Goal: Task Accomplishment & Management: Use online tool/utility

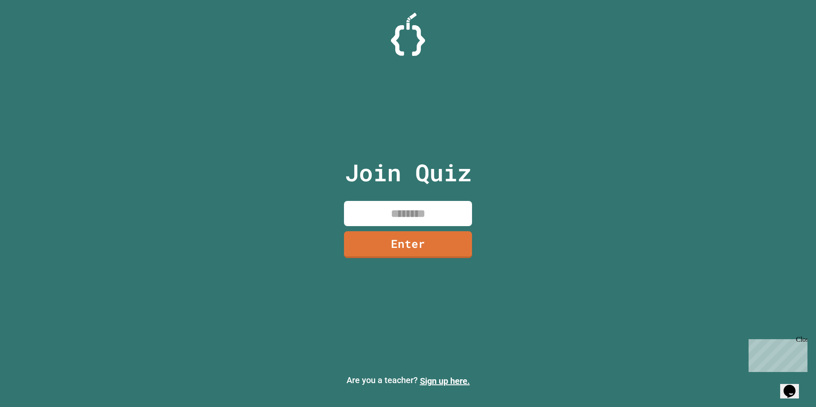
click at [379, 207] on input at bounding box center [408, 213] width 128 height 25
type input "********"
click at [383, 237] on link "Enter" at bounding box center [408, 244] width 126 height 28
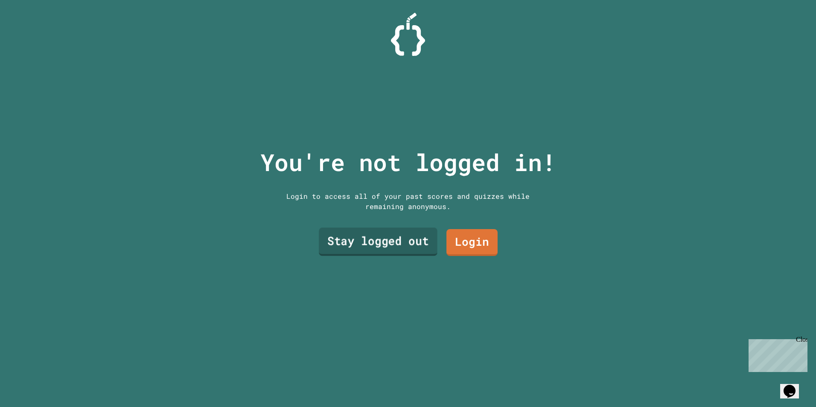
click at [426, 245] on link "Stay logged out" at bounding box center [378, 242] width 119 height 28
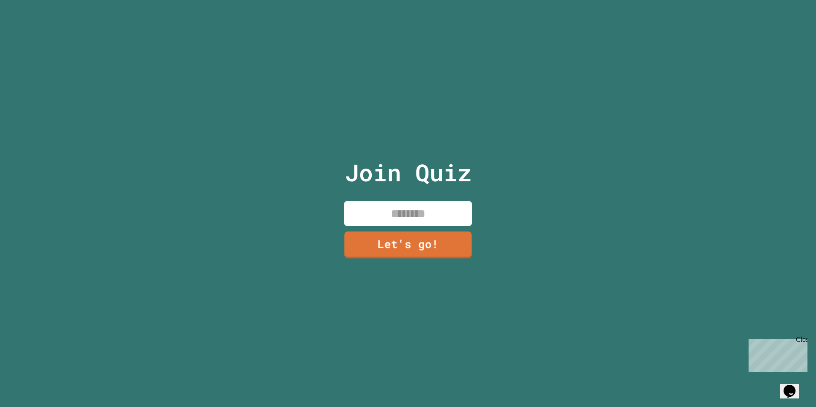
click at [414, 214] on input at bounding box center [408, 213] width 128 height 25
type input "*"
type input "****"
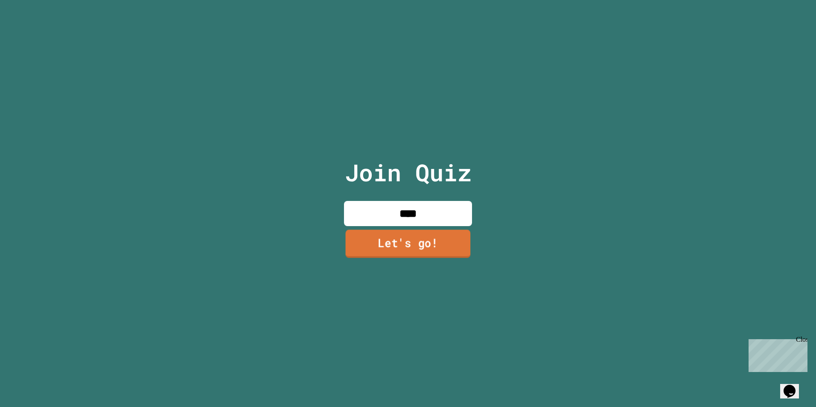
click at [425, 249] on link "Let's go!" at bounding box center [408, 244] width 125 height 28
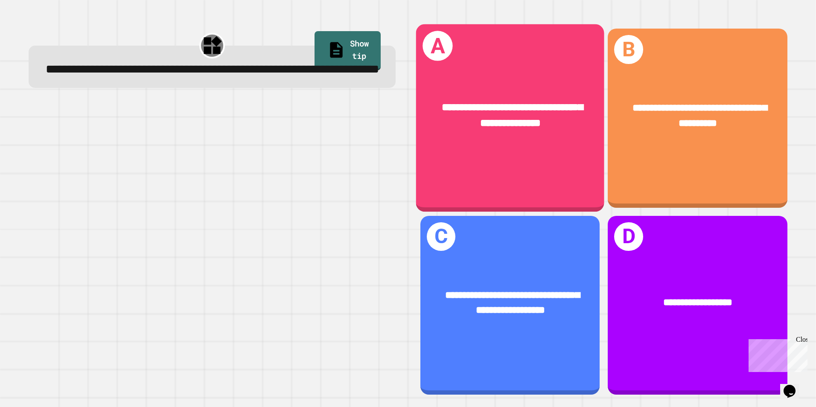
click at [435, 135] on div "**********" at bounding box center [510, 115] width 188 height 73
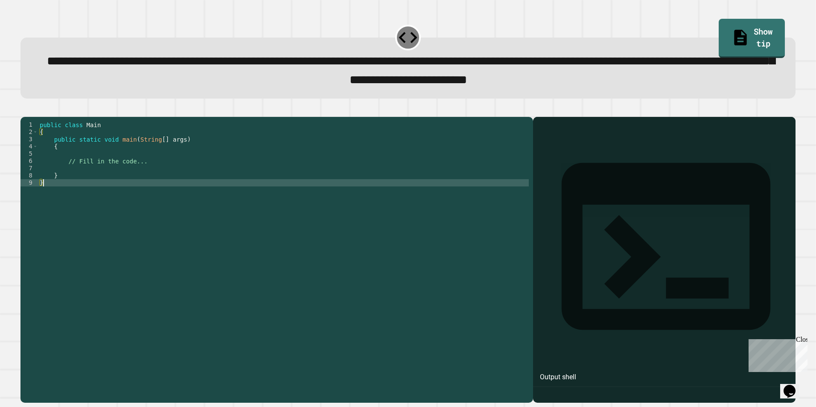
click at [384, 260] on div "public class Main { public static void main ( String [ ] args ) { // Fill in th…" at bounding box center [283, 251] width 491 height 261
drag, startPoint x: 163, startPoint y: 196, endPoint x: 47, endPoint y: 199, distance: 116.2
click at [47, 199] on div "public class Main { public static void main ( String [ ] args ) { // Fill in th…" at bounding box center [283, 251] width 491 height 261
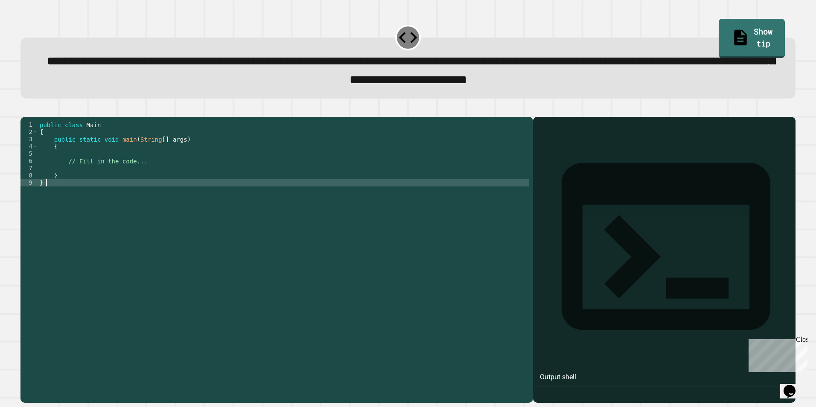
type textarea "*"
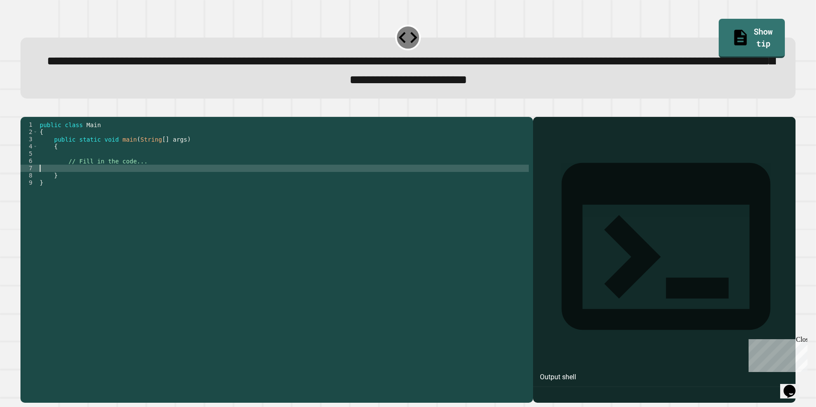
drag, startPoint x: 138, startPoint y: 179, endPoint x: 141, endPoint y: 175, distance: 4.9
click at [139, 179] on div "public class Main { public static void main ( String [ ] args ) { // Fill in th…" at bounding box center [283, 251] width 491 height 261
paste textarea "**********"
type textarea "**********"
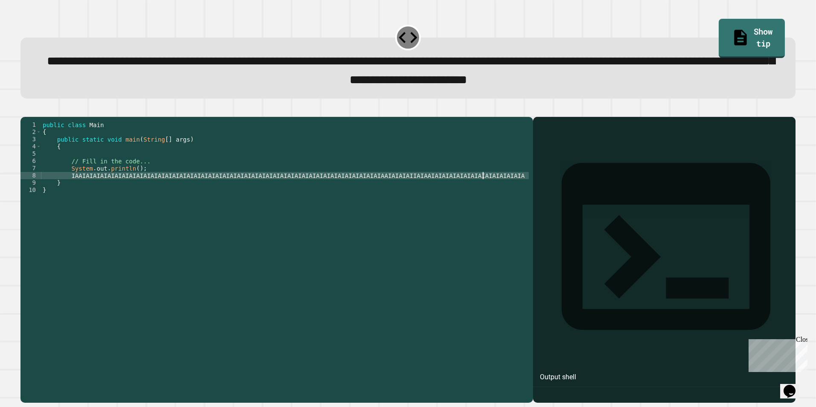
scroll to position [0, 31]
type textarea "*"
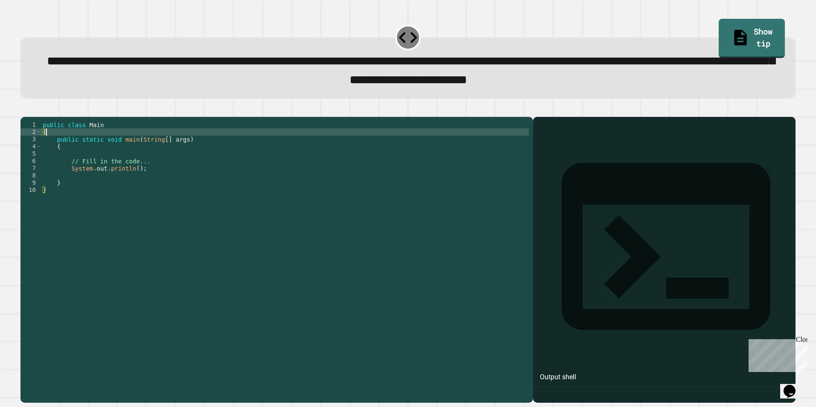
drag, startPoint x: 273, startPoint y: 143, endPoint x: 292, endPoint y: 148, distance: 19.4
click at [292, 148] on div "public class Main { public static void main ( String [ ] args ) { // Fill in th…" at bounding box center [285, 251] width 488 height 261
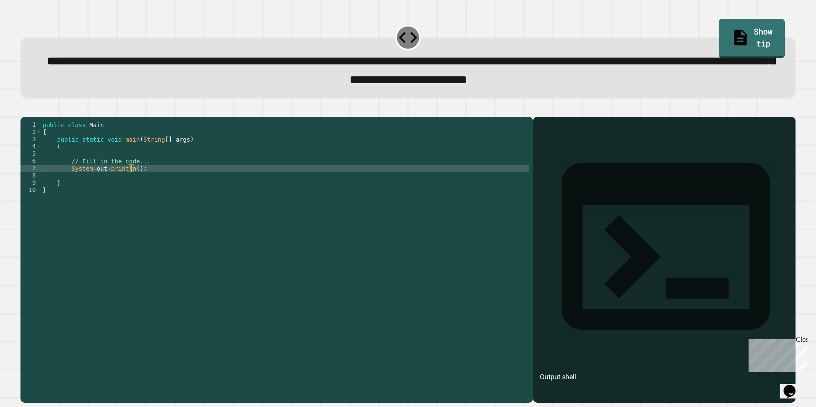
click at [131, 181] on div "public class Main { public static void main ( String [ ] args ) { // Fill in th…" at bounding box center [285, 251] width 488 height 261
type textarea "**********"
click at [170, 183] on div "public class Main { public static void main ( String [ ] args ) { // Fill in th…" at bounding box center [285, 251] width 488 height 261
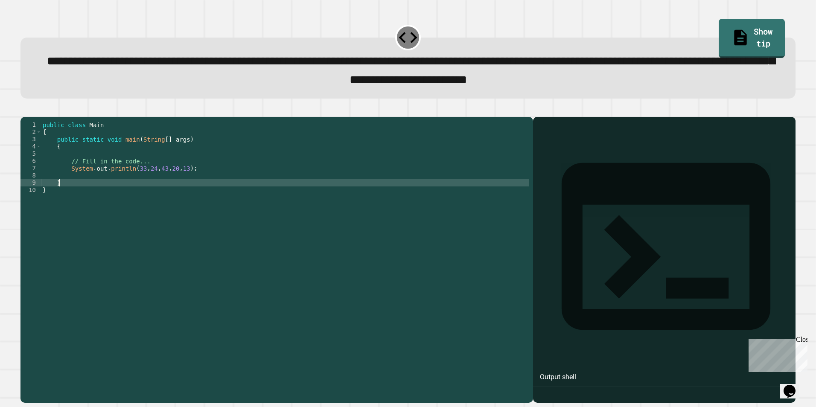
click at [158, 193] on div "public class Main { public static void main ( String [ ] args ) { // Fill in th…" at bounding box center [285, 251] width 488 height 261
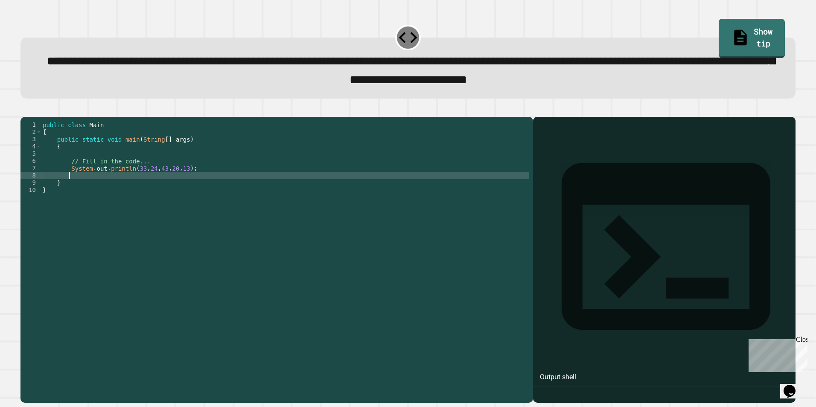
click at [164, 190] on div "public class Main { public static void main ( String [ ] args ) { // Fill in th…" at bounding box center [285, 251] width 488 height 261
type textarea "*"
click at [131, 180] on div "public class Main { public static void main ( String [ ] args ) { // Fill in th…" at bounding box center [285, 251] width 488 height 261
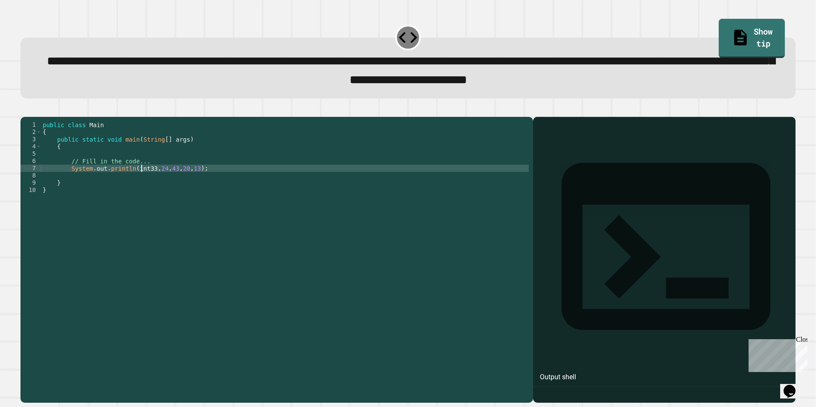
type textarea "**********"
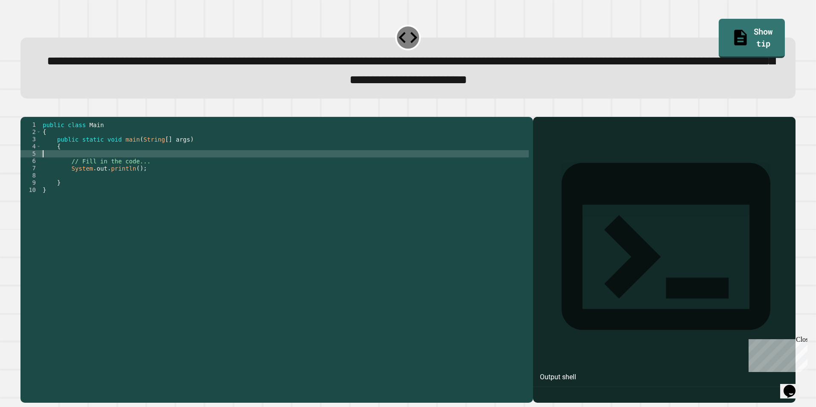
click at [105, 166] on div "public class Main { public static void main ( String [ ] args ) { // Fill in th…" at bounding box center [285, 251] width 488 height 261
paste textarea "**********"
click at [287, 287] on div "public class Main { public static void main ( String [ ] args ) { int av = 33 +…" at bounding box center [285, 251] width 488 height 261
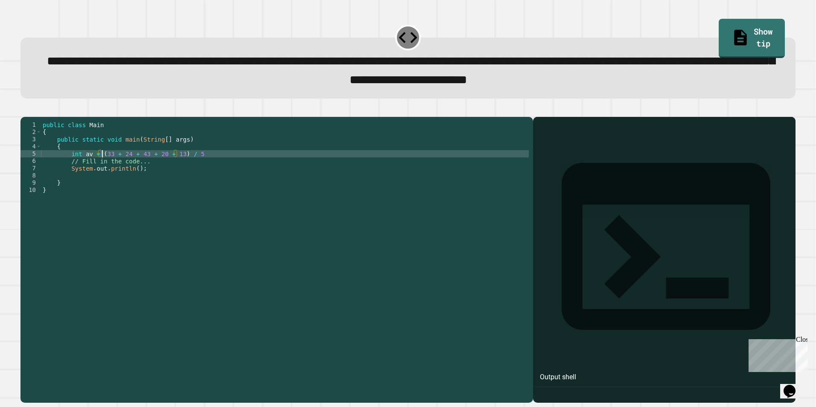
click at [185, 189] on div "public class Main { public static void main ( String [ ] args ) { int av = ( 33…" at bounding box center [285, 251] width 488 height 261
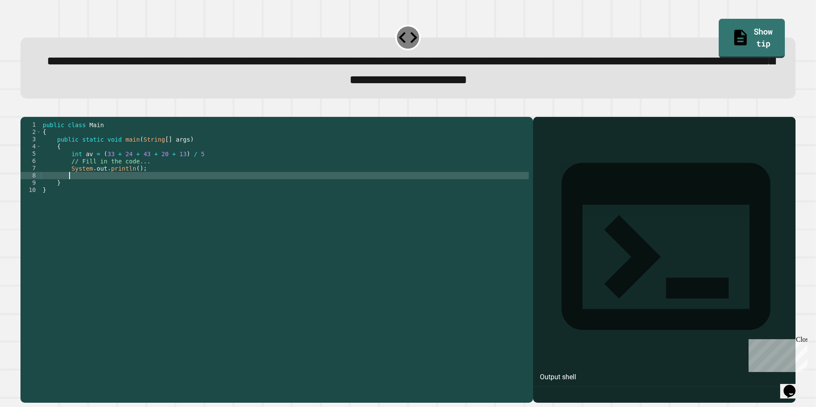
click at [180, 178] on div "public class Main { public static void main ( String [ ] args ) { int av = ( 33…" at bounding box center [285, 251] width 488 height 261
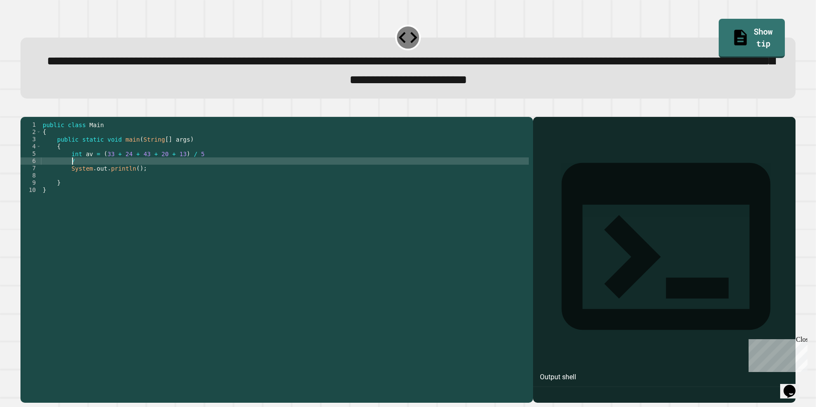
type textarea "*"
type textarea "**********"
click at [163, 176] on div "public class Main { public static void main ( String [ ] args ) { int av = ( 33…" at bounding box center [285, 251] width 488 height 261
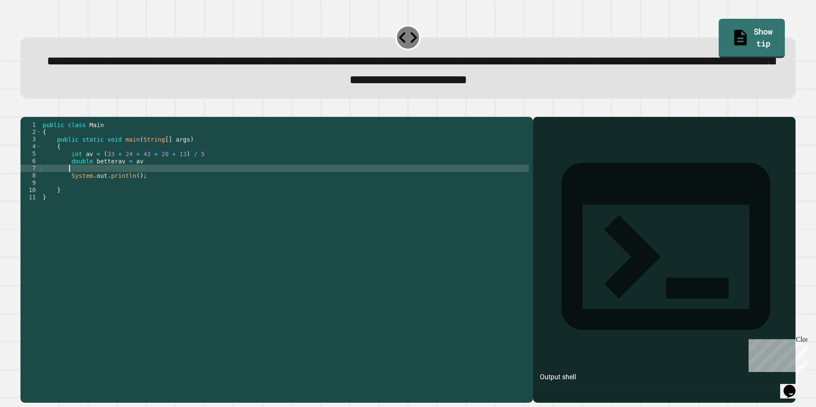
click at [148, 185] on div "public class Main { public static void main ( String [ ] args ) { int av = ( 33…" at bounding box center [285, 251] width 488 height 261
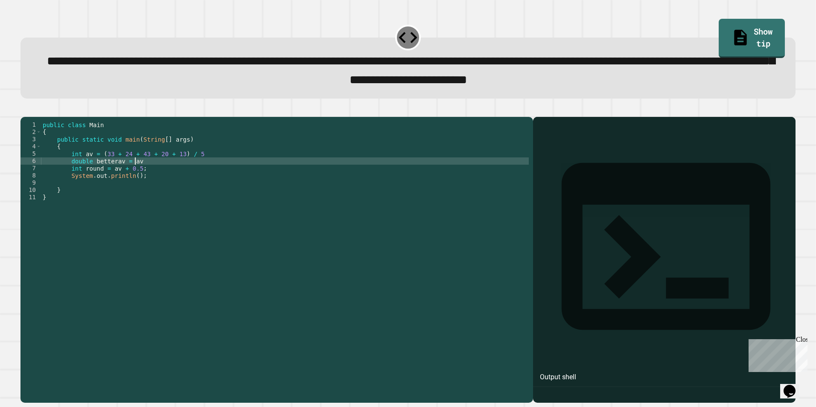
click at [195, 175] on div "public class Main { public static void main ( String [ ] args ) { int av = ( 33…" at bounding box center [285, 251] width 488 height 261
click at [203, 168] on div "public class Main { public static void main ( String [ ] args ) { int av = ( 33…" at bounding box center [285, 251] width 488 height 261
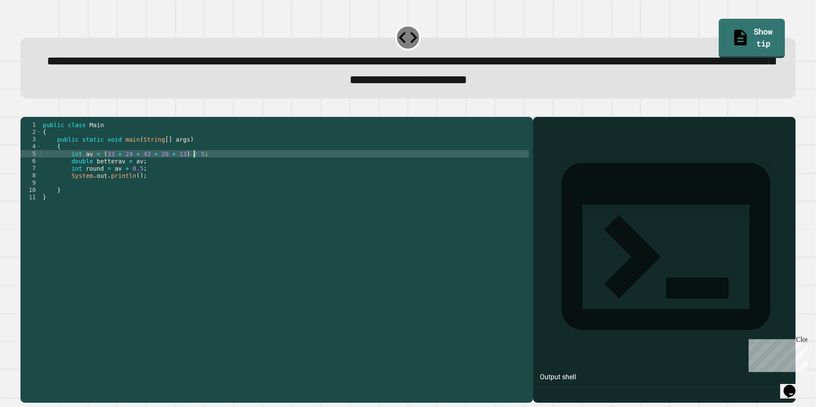
scroll to position [0, 10]
click at [25, 110] on button "button" at bounding box center [25, 110] width 0 height 0
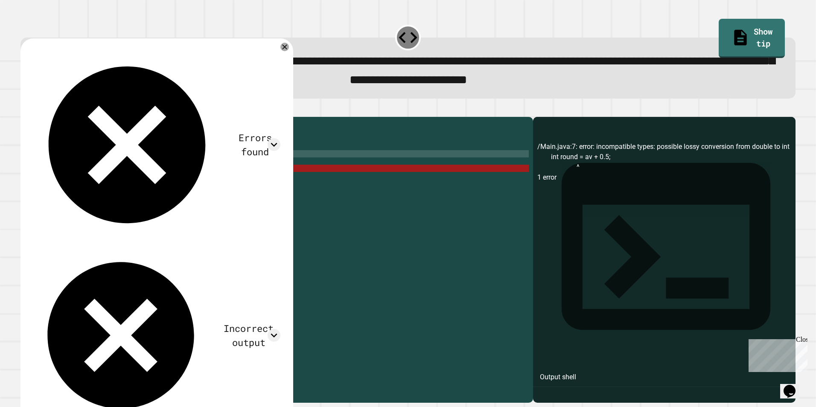
scroll to position [0, 6]
click at [143, 190] on div "public class Main { public static void main ( String [ ] args ) { int av = ( 33…" at bounding box center [285, 251] width 488 height 261
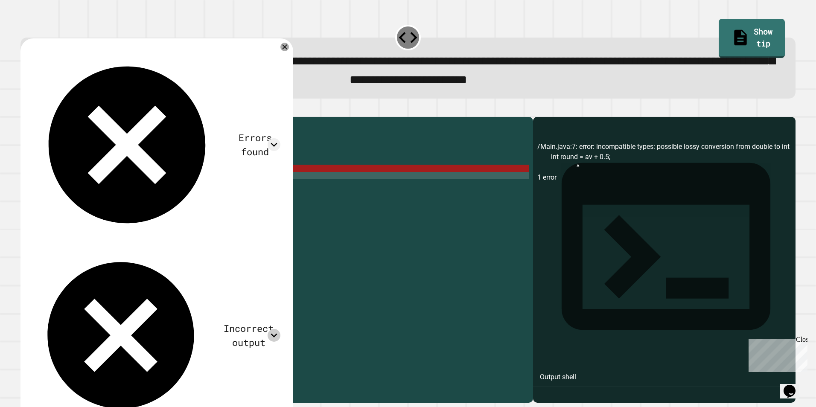
click at [276, 329] on icon at bounding box center [274, 335] width 13 height 13
drag, startPoint x: 49, startPoint y: 147, endPoint x: 40, endPoint y: 131, distance: 18.2
copy div "26 26.6 27"
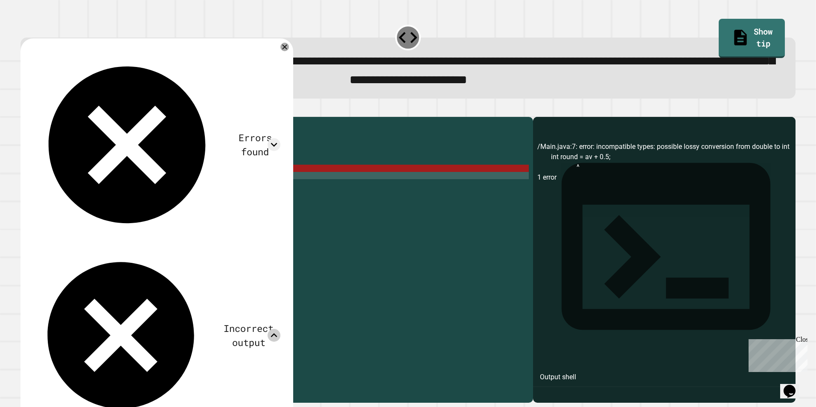
click at [179, 200] on div "public class Main { public static void main ( String [ ] args ) { int av = ( 33…" at bounding box center [285, 251] width 488 height 261
click at [154, 195] on div "public class Main { public static void main ( String [ ] args ) { int av = ( 33…" at bounding box center [285, 251] width 488 height 261
click at [283, 47] on icon at bounding box center [284, 47] width 9 height 9
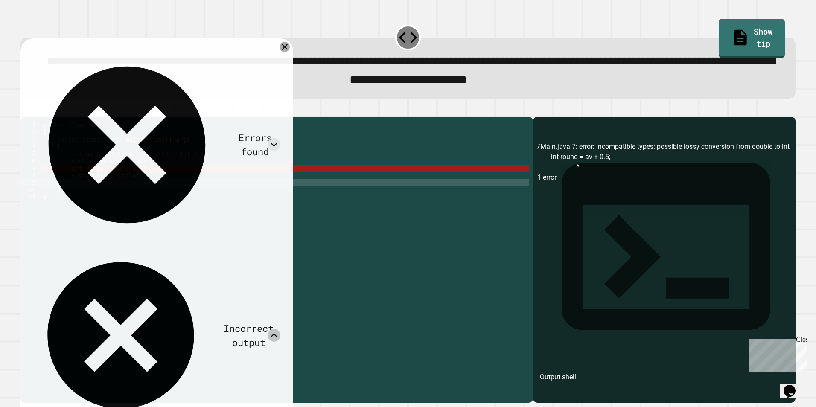
click at [290, 50] on div "Errors found /Main.java:7: error: incompatible types: possible lossy conversion…" at bounding box center [156, 275] width 273 height 475
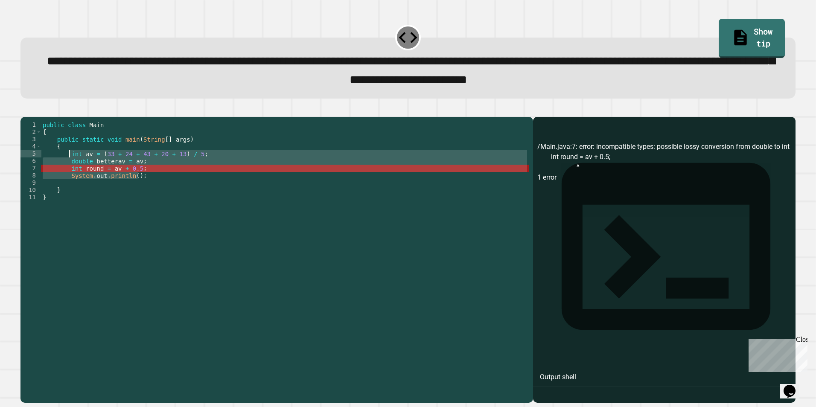
drag, startPoint x: 157, startPoint y: 186, endPoint x: 69, endPoint y: 168, distance: 90.3
click at [69, 168] on div "public class Main { public static void main ( String [ ] args ) { int av = ( 33…" at bounding box center [285, 251] width 488 height 261
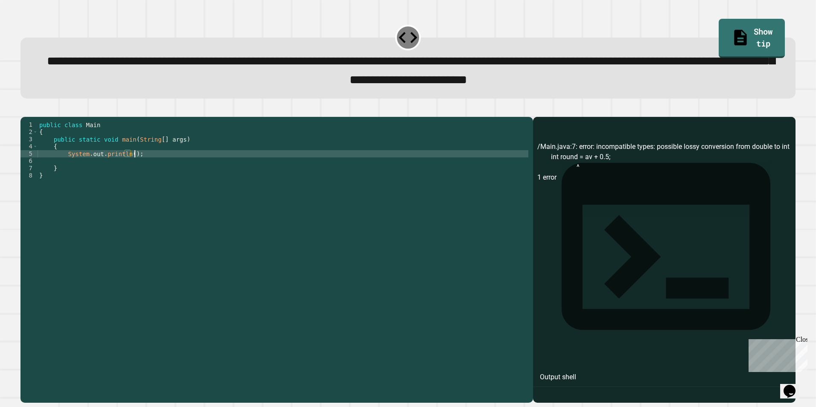
scroll to position [0, 6]
paste textarea "Cursor at row 5"
type textarea "**********"
click at [25, 110] on icon "button" at bounding box center [25, 110] width 0 height 0
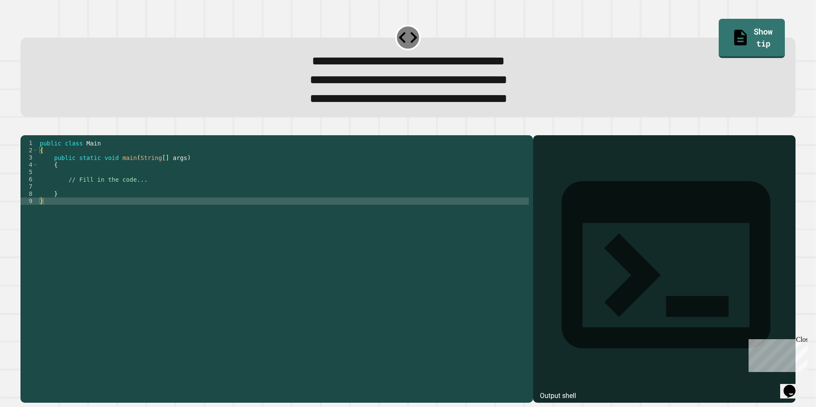
click at [25, 128] on icon "button" at bounding box center [25, 128] width 0 height 0
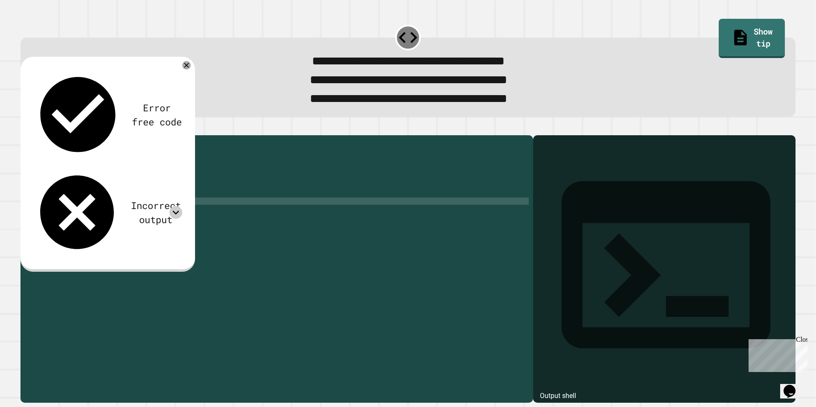
click at [176, 206] on icon at bounding box center [175, 212] width 13 height 13
click at [181, 206] on icon at bounding box center [175, 212] width 13 height 13
click at [184, 216] on div "public class Main { public static void main ( String [ ] args ) { // Fill in th…" at bounding box center [283, 259] width 491 height 239
click at [236, 187] on div "public class Main { public static void main ( String [ ] args ) { // Fill in th…" at bounding box center [283, 259] width 491 height 239
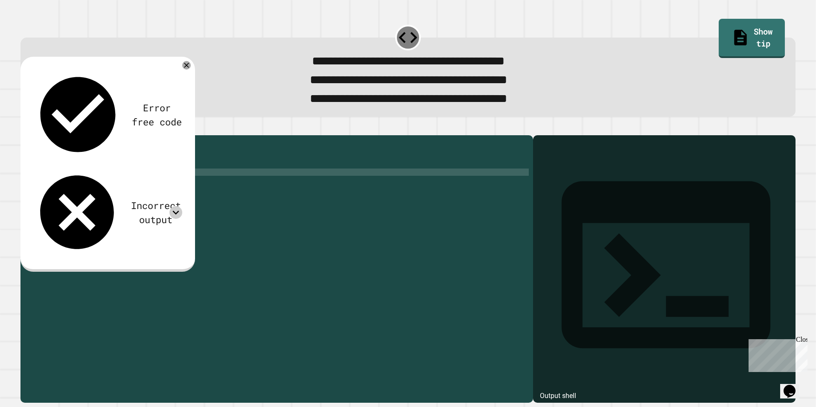
click at [217, 205] on div "public class Main { public static void main ( String [ ] args ) { // Fill in th…" at bounding box center [283, 259] width 491 height 239
click at [210, 185] on div "public class Main { public static void main ( String [ ] args ) { // Fill in th…" at bounding box center [283, 259] width 491 height 239
drag, startPoint x: 206, startPoint y: 187, endPoint x: 199, endPoint y: 192, distance: 8.3
click at [199, 192] on div "public class Main { public static void main ( String [ ] args ) { // Fill in th…" at bounding box center [283, 259] width 491 height 239
click at [199, 192] on div "public class Main { public static void main ( String [ ] args ) { // Fill in th…" at bounding box center [283, 252] width 491 height 225
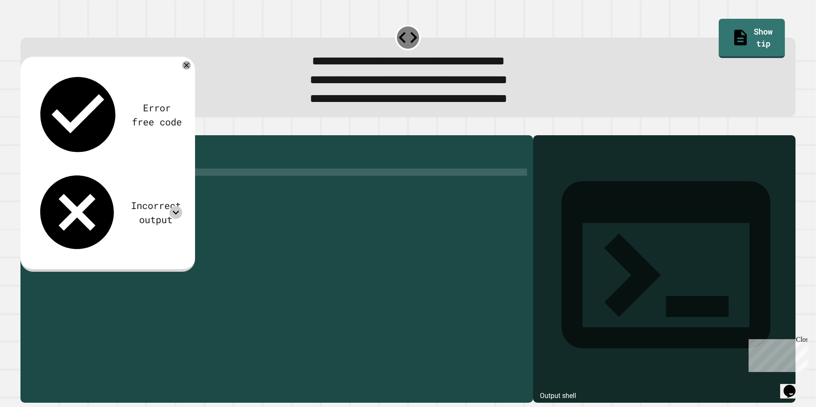
drag, startPoint x: 193, startPoint y: 191, endPoint x: 116, endPoint y: 196, distance: 77.0
click at [116, 196] on div "public class Main { public static void main ( String [ ] args ) { // Fill in th…" at bounding box center [283, 259] width 491 height 239
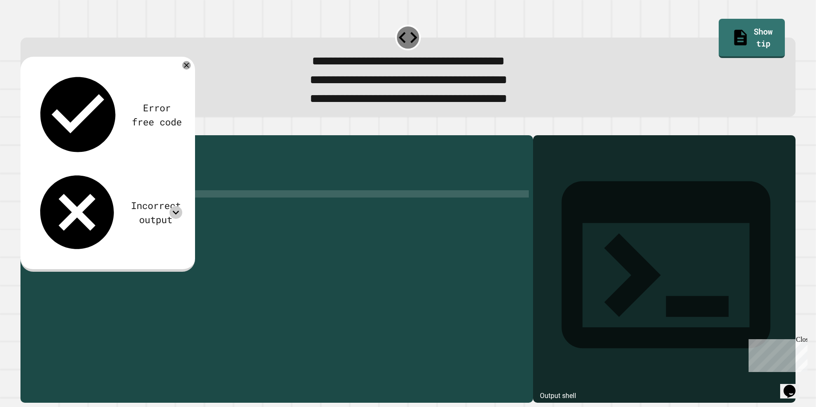
click at [140, 207] on div "public class Main { public static void main ( String [ ] args ) { // Fill in th…" at bounding box center [283, 259] width 491 height 239
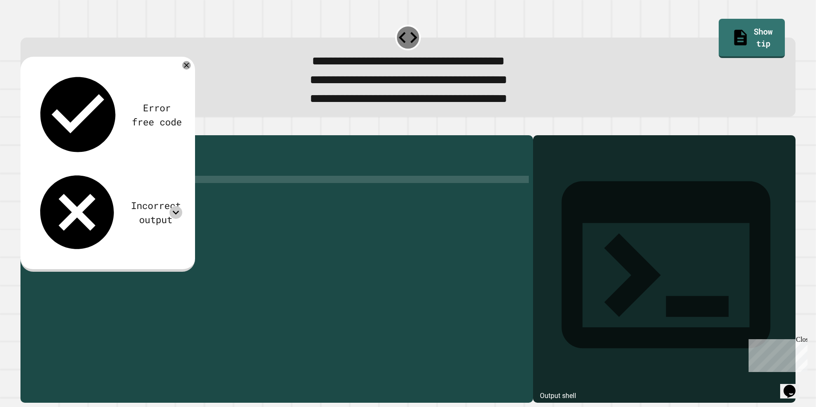
click at [144, 194] on div "public class Main { public static void main ( String [ ] args ) { // Fill in th…" at bounding box center [283, 259] width 491 height 239
type textarea "*"
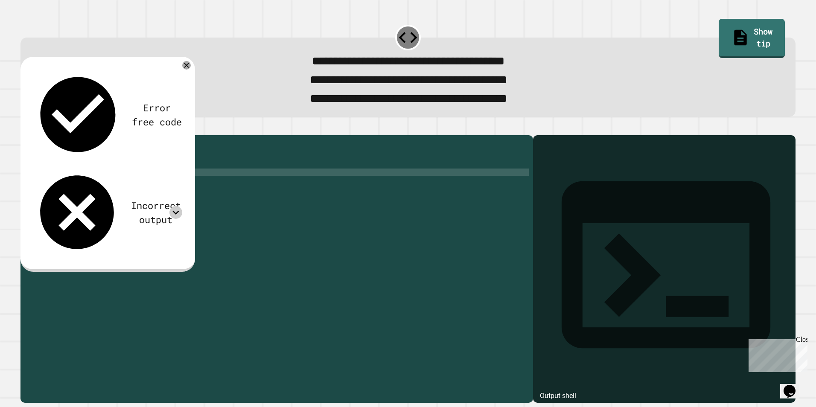
scroll to position [0, 7]
click at [111, 188] on div "public class Main { public static void main ( String [ ] args ) { println ( 83 …" at bounding box center [283, 259] width 491 height 239
click at [25, 128] on icon "button" at bounding box center [25, 128] width 0 height 0
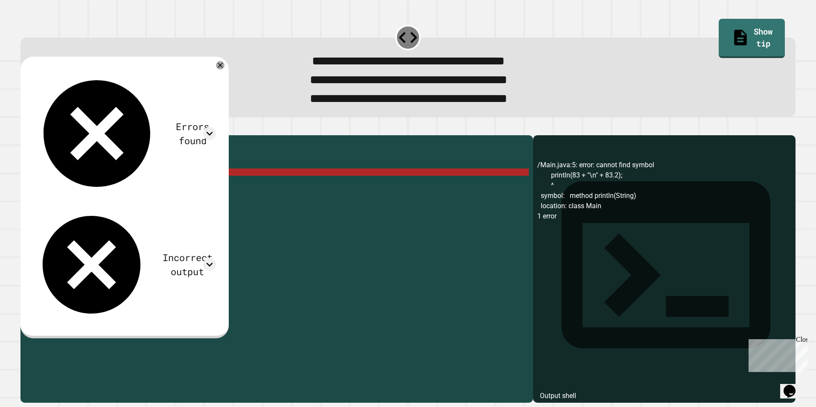
click at [62, 189] on div "public class Main { public static void main ( String [ ] args ) { println ( 83 …" at bounding box center [283, 259] width 491 height 239
click at [67, 191] on div "public class Main { public static void main ( String [ ] args ) { println ( 83 …" at bounding box center [283, 259] width 491 height 239
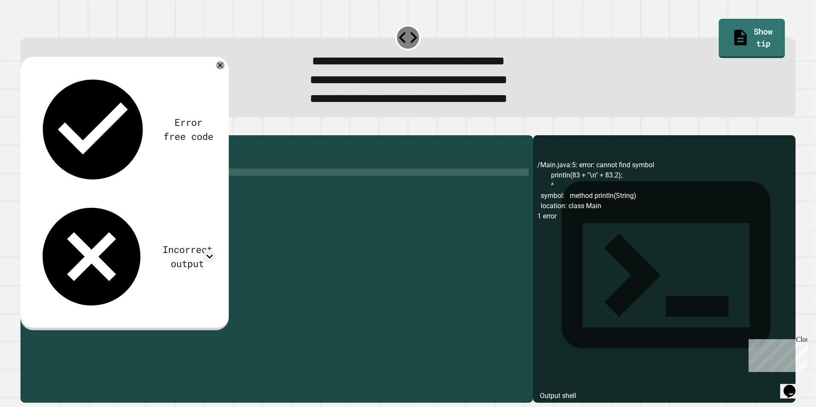
scroll to position [0, 4]
type textarea "**********"
click at [25, 128] on button "button" at bounding box center [25, 128] width 0 height 0
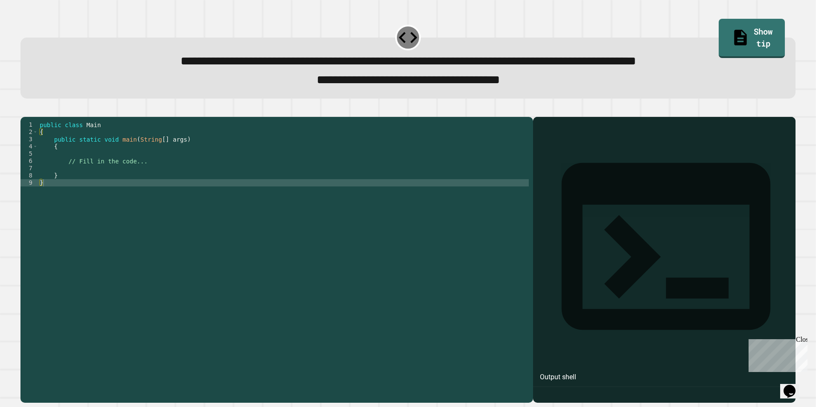
click at [154, 207] on div "public class Main { public static void main ( String [ ] args ) { // Fill in th…" at bounding box center [283, 251] width 491 height 261
click at [154, 179] on div "public class Main { public static void main ( String [ ] args ) { // Fill in th…" at bounding box center [283, 251] width 491 height 261
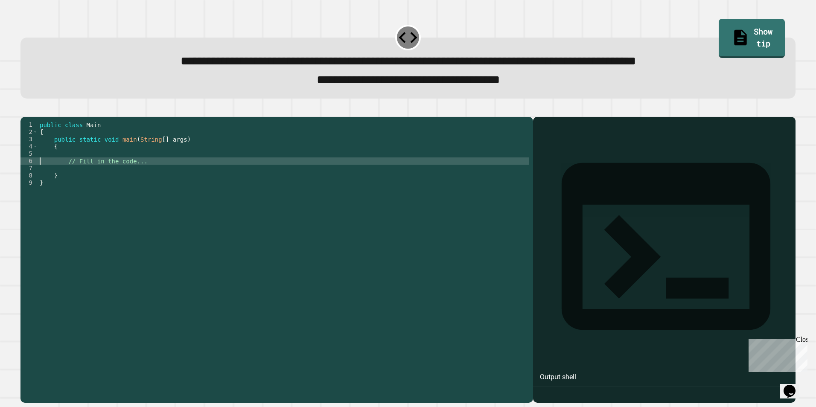
type textarea "**********"
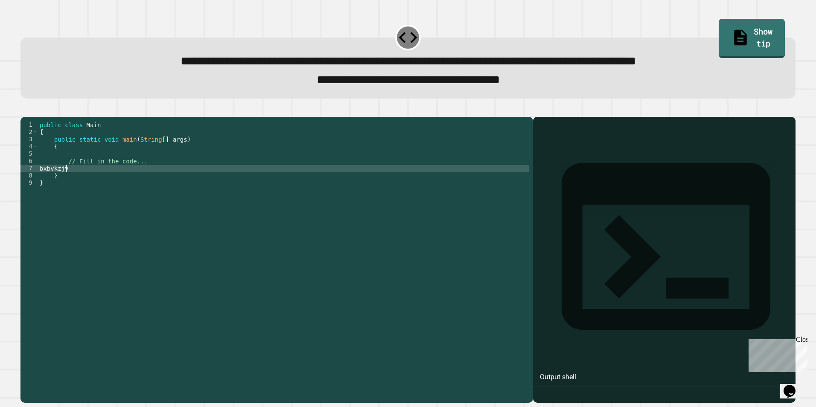
scroll to position [0, 1]
type textarea "********"
click at [25, 110] on icon "button" at bounding box center [25, 110] width 0 height 0
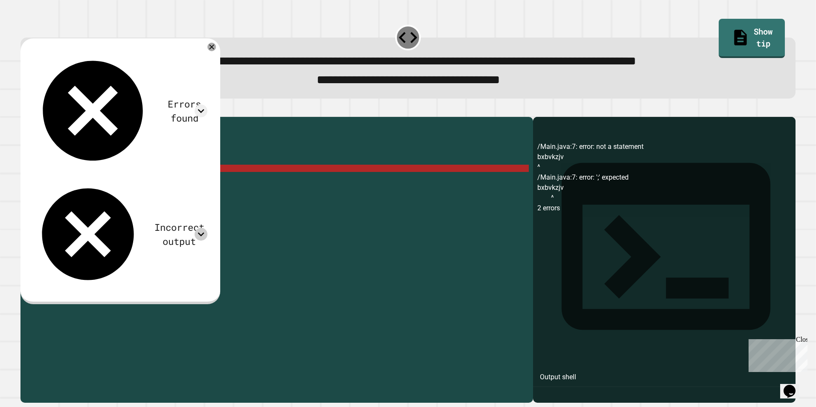
click at [207, 228] on div at bounding box center [201, 234] width 13 height 13
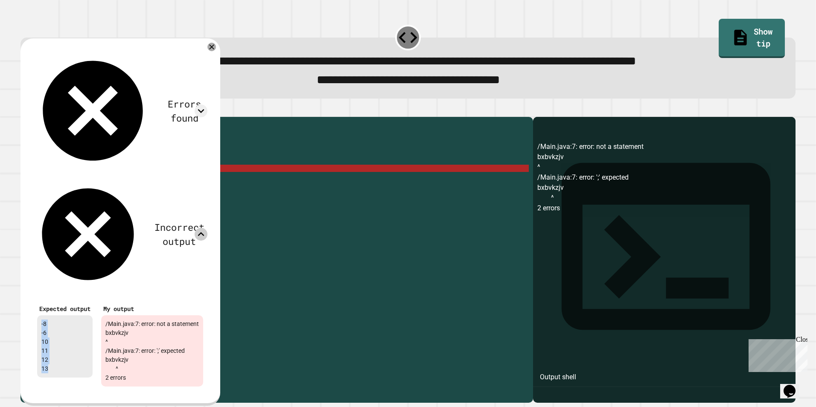
drag, startPoint x: 55, startPoint y: 179, endPoint x: 36, endPoint y: 126, distance: 55.8
click at [36, 298] on div "Expected output -8 -6 10 11 12 13" at bounding box center [65, 344] width 64 height 93
copy div "-8 -6 10 11 12 13"
click at [75, 264] on div "public class Main { public static void main ( String [ ] args ) { // Fill in th…" at bounding box center [283, 251] width 491 height 261
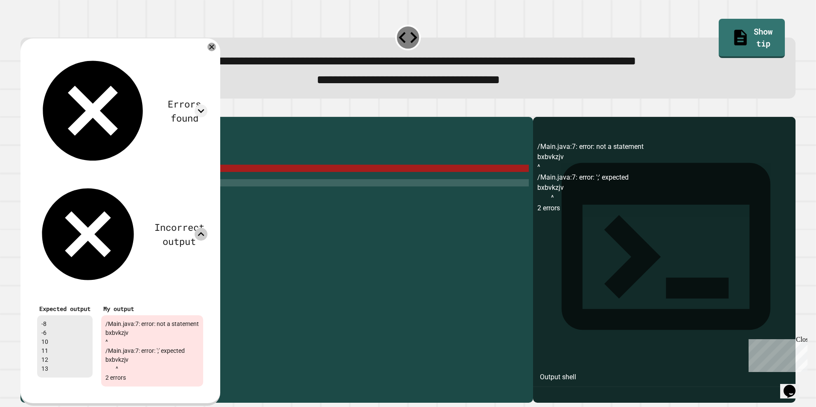
click at [296, 254] on div "public class Main { public static void main ( String [ ] args ) { // Fill in th…" at bounding box center [283, 251] width 491 height 261
click at [217, 52] on icon at bounding box center [212, 47] width 10 height 10
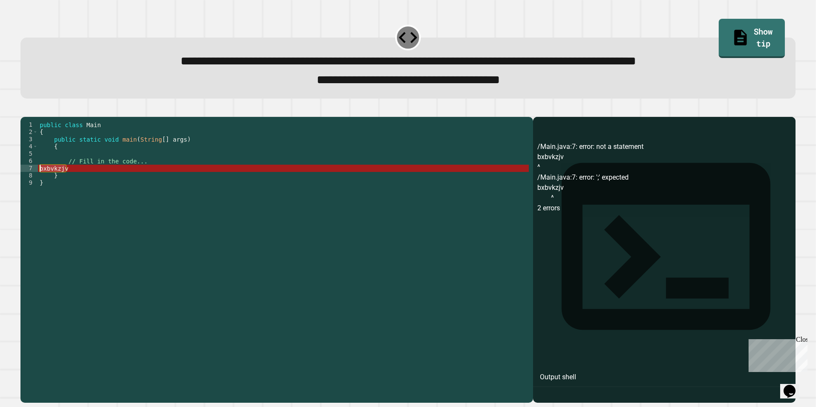
drag, startPoint x: 79, startPoint y: 184, endPoint x: 19, endPoint y: 179, distance: 60.0
click at [19, 179] on div "******** 1 2 3 4 5 6 7 8 9 public class Main { public static void main ( String…" at bounding box center [408, 254] width 784 height 305
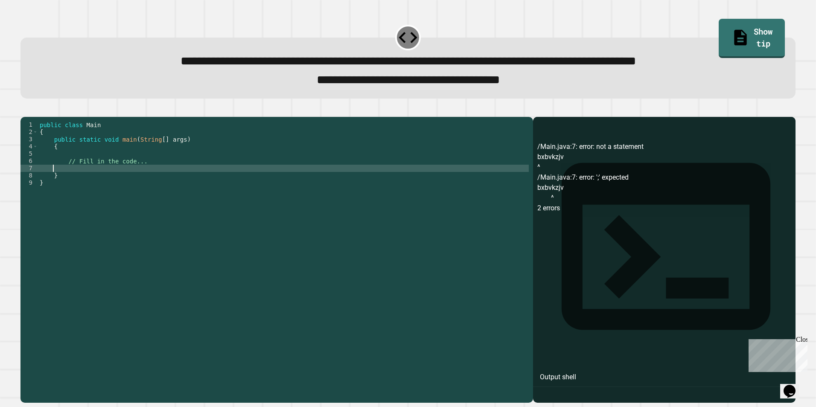
scroll to position [0, 0]
type textarea "*"
paste textarea "Cursor at row 12"
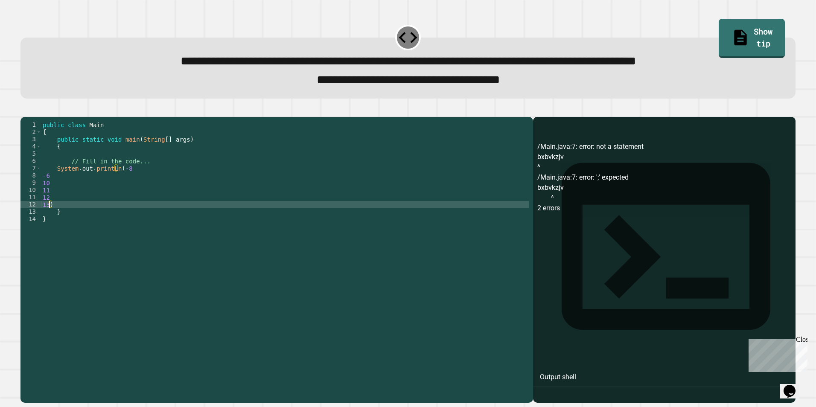
click at [42, 188] on div "public class Main { public static void main ( String [ ] args ) { // Fill in th…" at bounding box center [285, 251] width 488 height 261
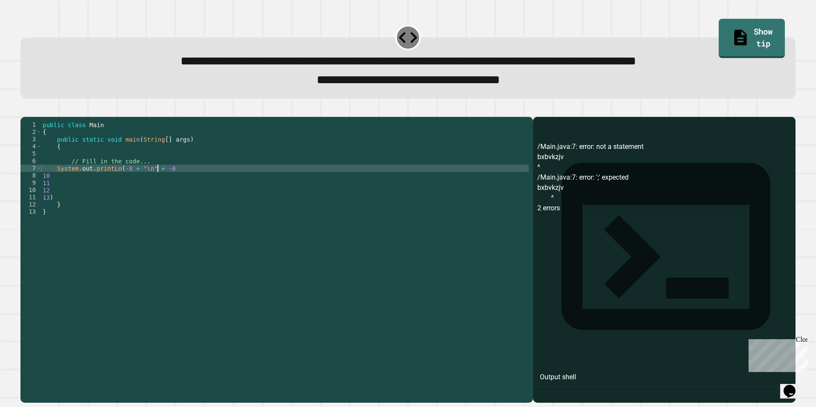
scroll to position [0, 8]
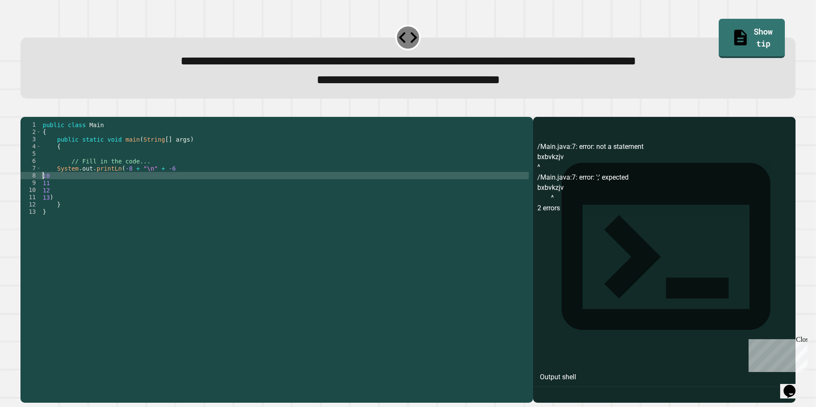
click at [41, 190] on div "public class Main { public static void main ( String [ ] args ) { // Fill in th…" at bounding box center [285, 251] width 488 height 261
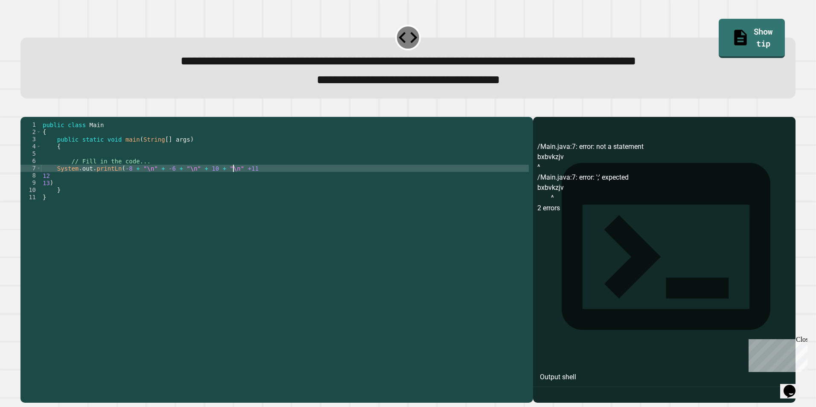
scroll to position [0, 14]
click at [41, 193] on div "**********" at bounding box center [274, 244] width 508 height 247
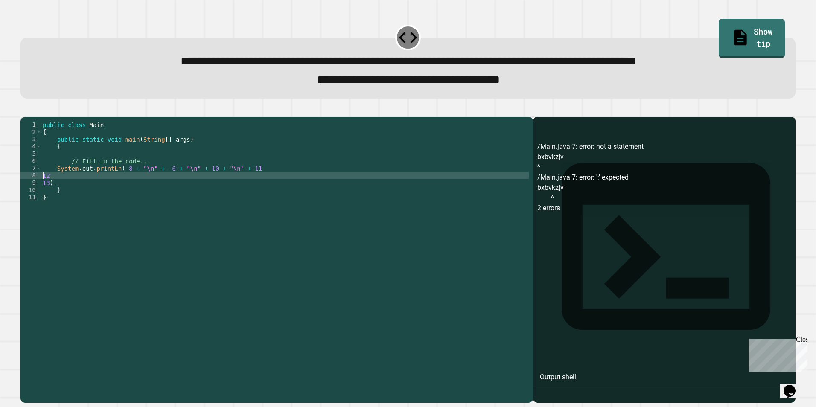
click at [43, 191] on div "public class Main { public static void main ( String [ ] args ) { // Fill in th…" at bounding box center [285, 251] width 488 height 261
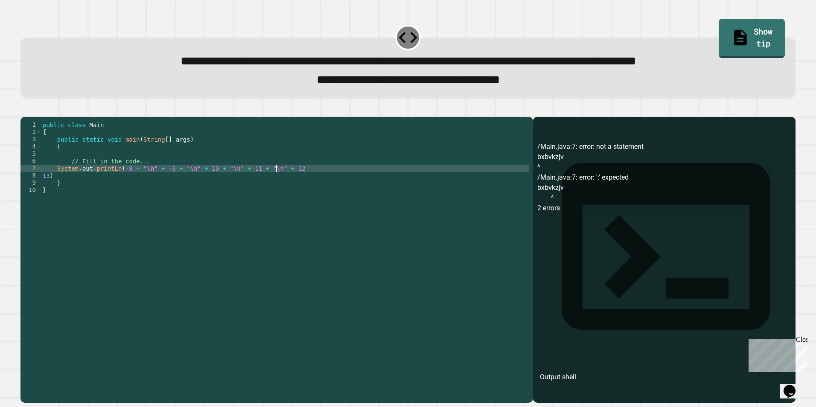
scroll to position [0, 17]
click at [43, 189] on div "public class Main { public static void main ( String [ ] args ) { // Fill in th…" at bounding box center [285, 251] width 488 height 261
click at [374, 190] on div "public class Main { public static void main ( String [ ] args ) { // Fill in th…" at bounding box center [283, 251] width 491 height 261
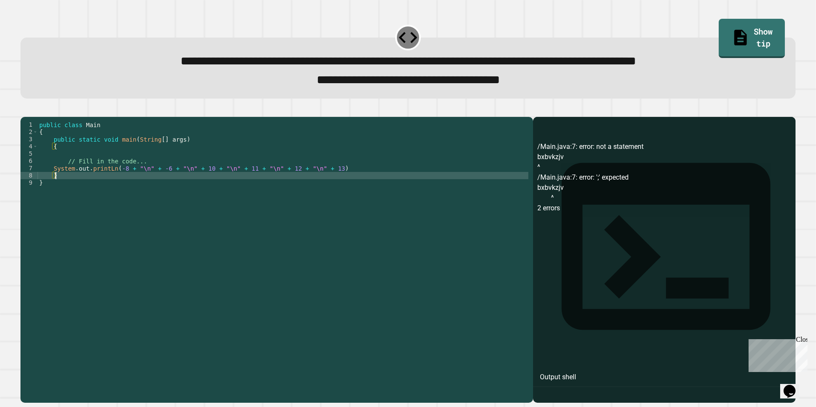
click at [367, 177] on div "public class Main { public static void main ( String [ ] args ) { // Fill in th…" at bounding box center [283, 251] width 491 height 261
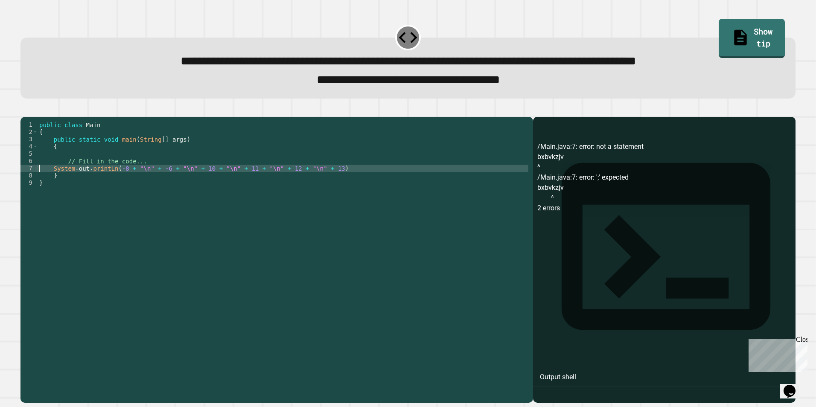
click at [365, 179] on div "public class Main { public static void main ( String [ ] args ) { // Fill in th…" at bounding box center [283, 251] width 491 height 261
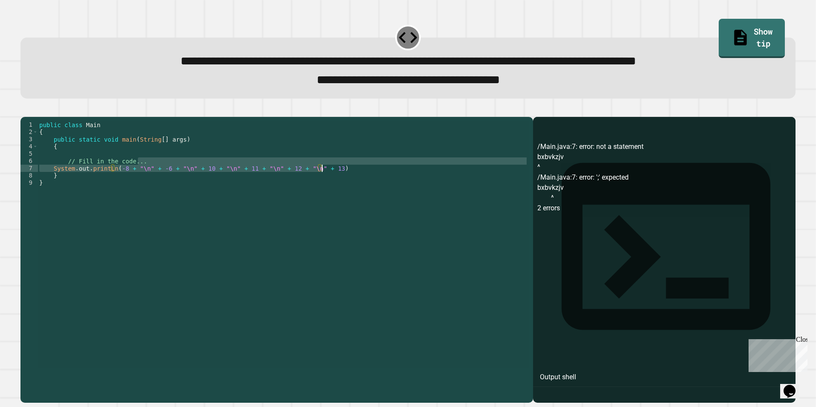
click at [363, 180] on div "public class Main { public static void main ( String [ ] args ) { // Fill in th…" at bounding box center [283, 244] width 491 height 247
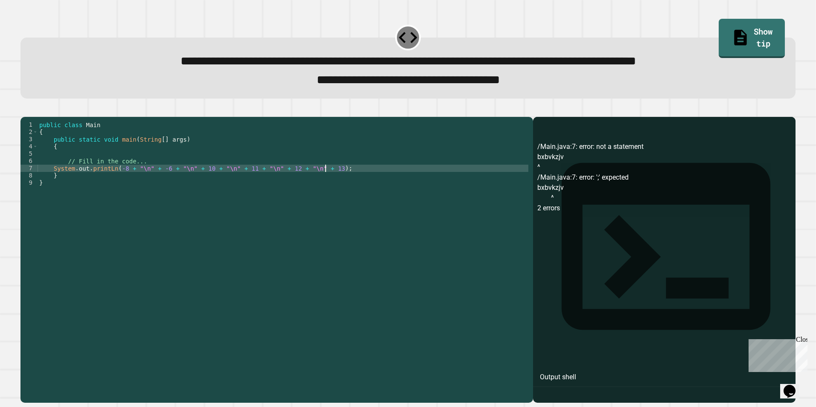
scroll to position [0, 20]
click at [33, 118] on icon "button" at bounding box center [30, 115] width 5 height 6
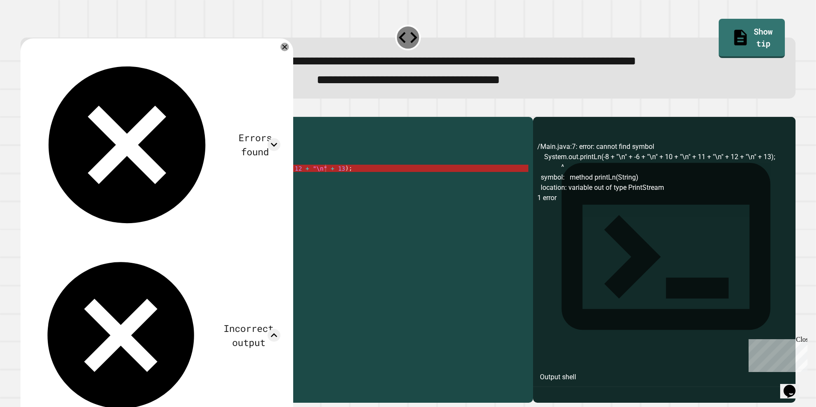
scroll to position [0, 7]
click at [359, 173] on div "public class Main { public static void main ( String [ ] args ) { // Fill in th…" at bounding box center [283, 251] width 491 height 261
drag, startPoint x: 240, startPoint y: 55, endPoint x: 263, endPoint y: 52, distance: 22.9
click at [261, 52] on div "Errors found /Main.java:7: error: cannot find symbol System.out.printLn(-8 + "\…" at bounding box center [157, 284] width 256 height 474
drag, startPoint x: 277, startPoint y: 58, endPoint x: 271, endPoint y: 103, distance: 45.8
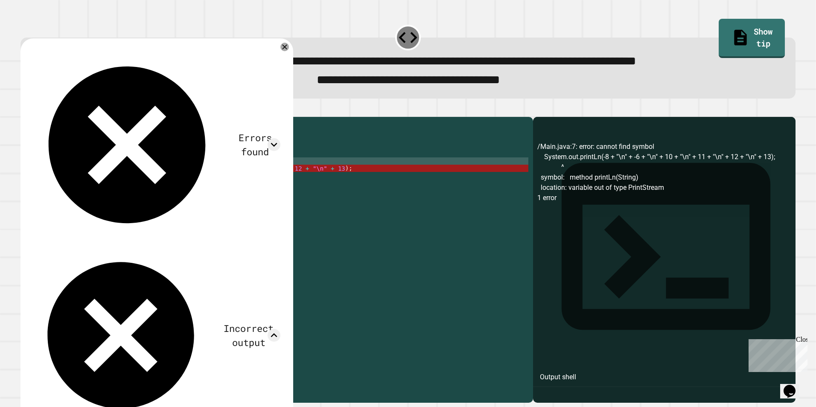
click at [271, 103] on div "Errors found /Main.java:7: error: cannot find symbol System.out.printLn(-8 + "\…" at bounding box center [157, 284] width 256 height 474
click at [286, 46] on div at bounding box center [285, 47] width 10 height 10
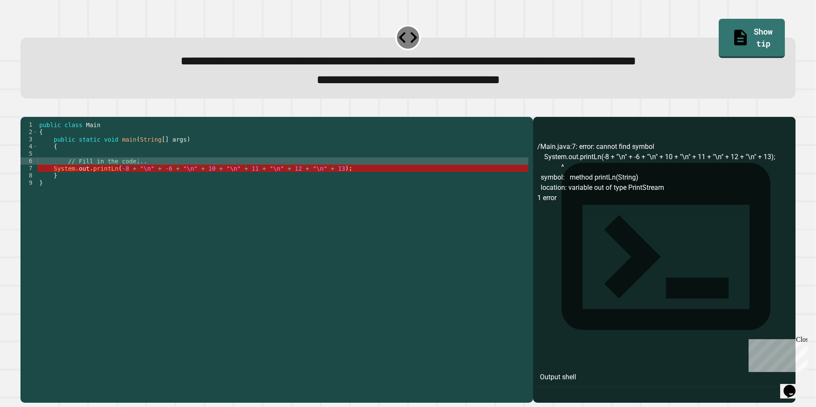
click at [298, 182] on div "public class Main { public static void main ( String [ ] args ) { // Fill in th…" at bounding box center [283, 251] width 491 height 261
click at [295, 183] on div "public class Main { public static void main ( String [ ] args ) { // Fill in th…" at bounding box center [283, 251] width 491 height 261
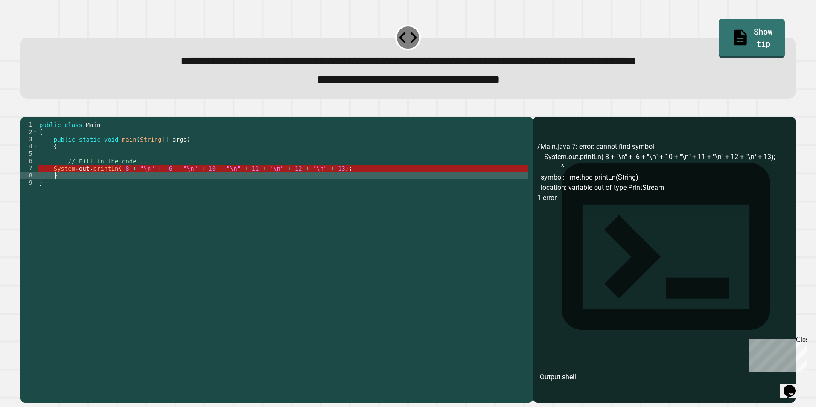
click at [109, 186] on div "public class Main { public static void main ( String [ ] args ) { // Fill in th…" at bounding box center [283, 251] width 491 height 261
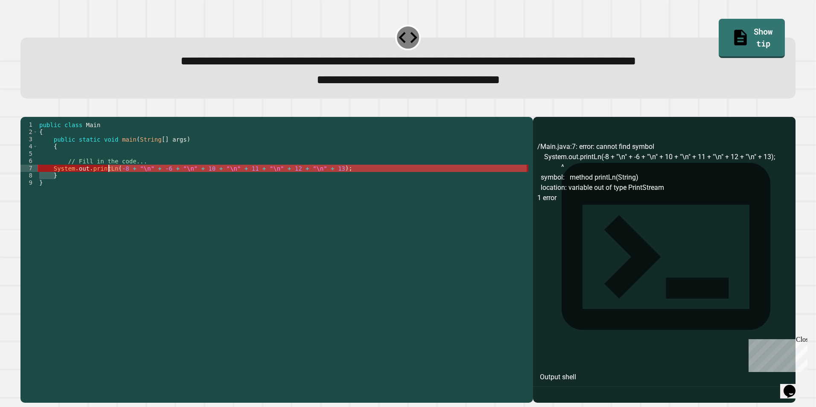
click at [108, 185] on div "public class Main { public static void main ( String [ ] args ) { // Fill in th…" at bounding box center [283, 244] width 491 height 247
click at [108, 185] on div "public class Main { public static void main ( String [ ] args ) { // Fill in th…" at bounding box center [283, 251] width 491 height 261
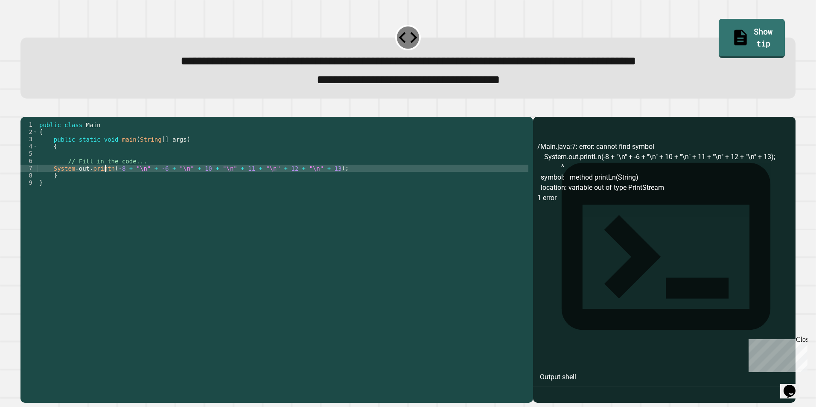
scroll to position [0, 5]
type textarea "**********"
click at [25, 110] on button "button" at bounding box center [25, 110] width 0 height 0
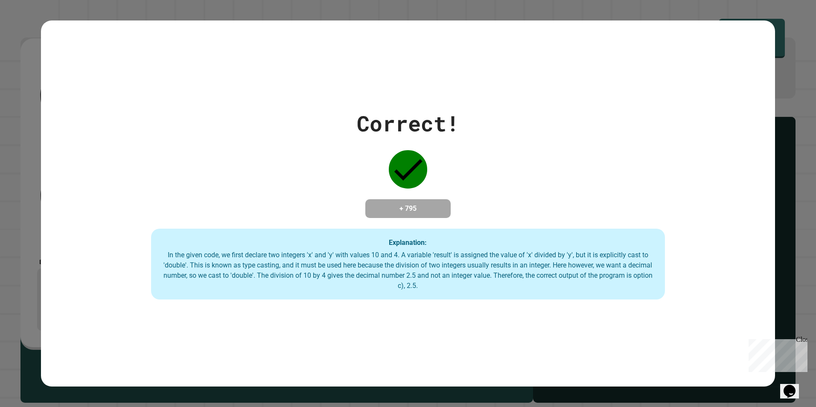
click at [795, 185] on div "Correct! + 795 Explanation: In the given code, we first declare two integers 'x…" at bounding box center [408, 203] width 816 height 407
drag, startPoint x: 789, startPoint y: 180, endPoint x: 791, endPoint y: 188, distance: 9.0
click at [789, 179] on div "Correct! + 795 Explanation: In the given code, we first declare two integers 'x…" at bounding box center [408, 203] width 816 height 407
click at [795, 196] on div "Correct! + 795 Explanation: In the given code, we first declare two integers 'x…" at bounding box center [408, 203] width 816 height 407
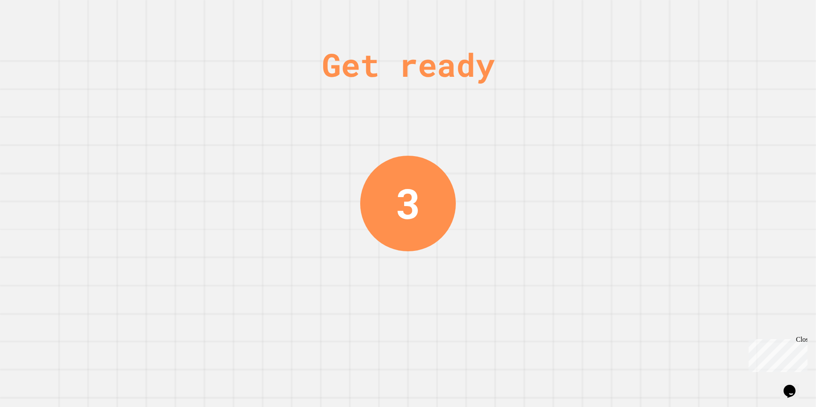
drag, startPoint x: 496, startPoint y: 234, endPoint x: 496, endPoint y: 76, distance: 158.0
click at [496, 76] on div "Get ready 3" at bounding box center [408, 203] width 816 height 407
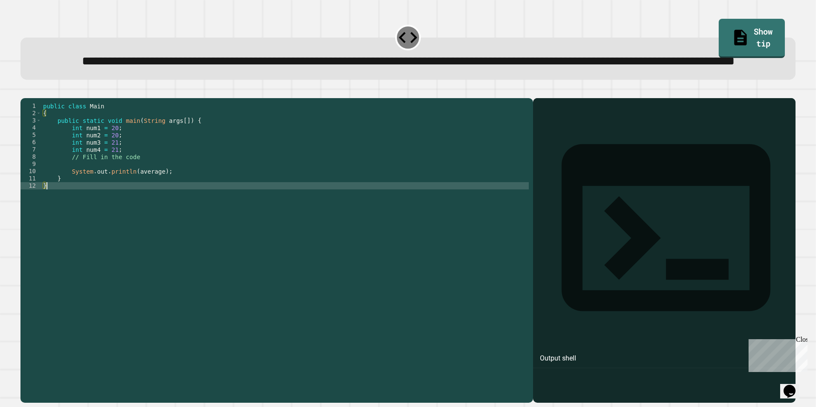
click at [298, 275] on div "public class Main { public static void main ( String args [ ]) { int num1 = 20 …" at bounding box center [285, 232] width 488 height 261
type textarea "**********"
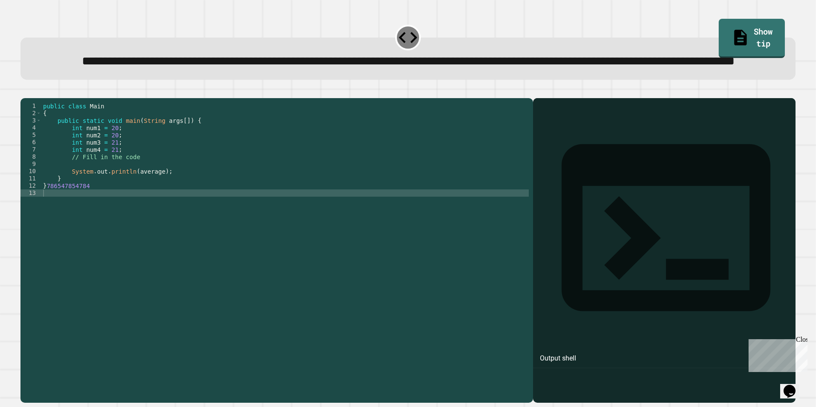
click at [32, 108] on div "1 2 3 4 5 6 7 8 9 10 11 12 13 public class Main { public static void main ( Str…" at bounding box center [408, 246] width 784 height 324
click at [25, 91] on button "button" at bounding box center [25, 91] width 0 height 0
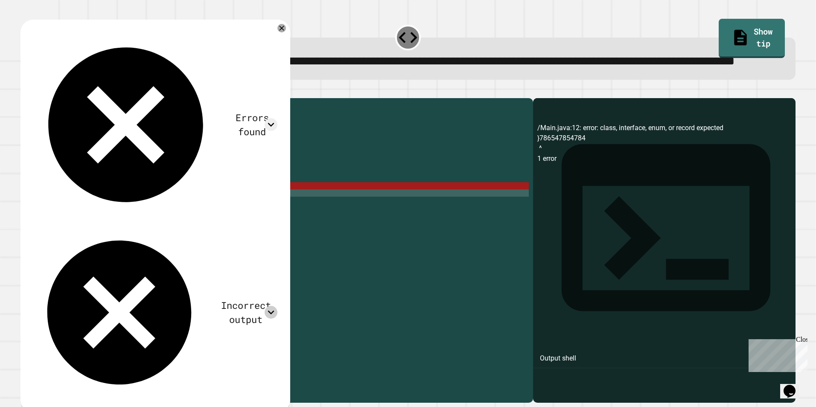
click at [270, 306] on icon at bounding box center [271, 312] width 13 height 13
drag, startPoint x: 53, startPoint y: 128, endPoint x: 28, endPoint y: 137, distance: 26.1
copy div "20.5"
click at [110, 224] on div "public class Main { public static void main ( String args [ ]) { int num1 = 20 …" at bounding box center [285, 232] width 488 height 261
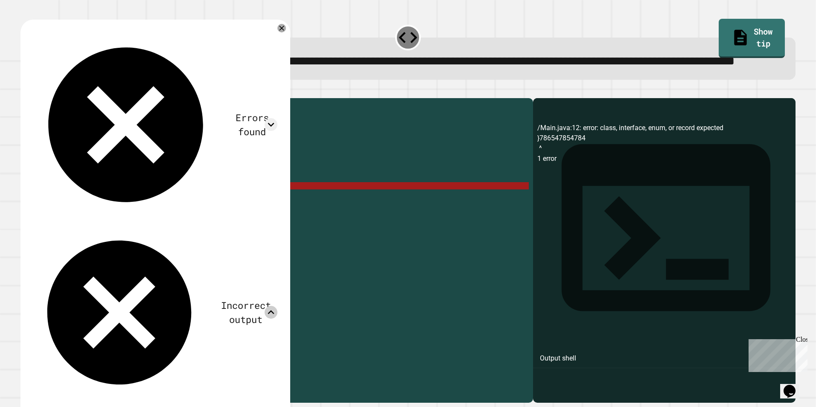
drag, startPoint x: 104, startPoint y: 221, endPoint x: 46, endPoint y: 221, distance: 58.1
click at [46, 221] on div "public class Main { public static void main ( String args [ ]) { int num1 = 20 …" at bounding box center [285, 232] width 488 height 261
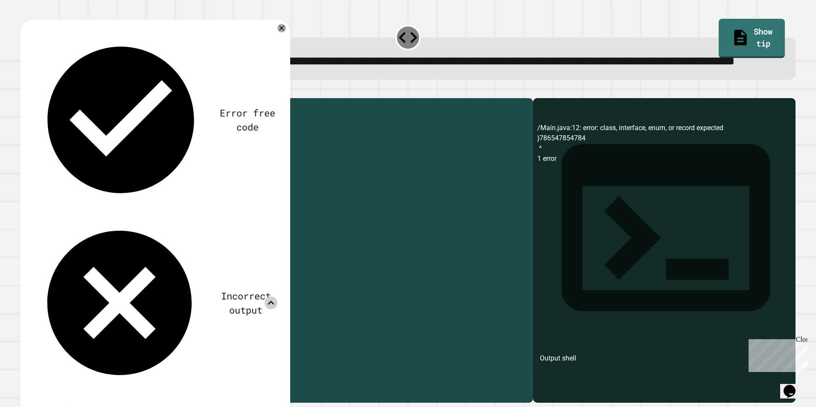
drag, startPoint x: 155, startPoint y: 205, endPoint x: 134, endPoint y: 205, distance: 20.9
click at [134, 205] on div "public class Main { public static void main ( String args [ ]) { int num1 = 20 …" at bounding box center [285, 232] width 488 height 261
paste textarea "****"
type textarea "**********"
click at [285, 32] on icon at bounding box center [281, 28] width 9 height 9
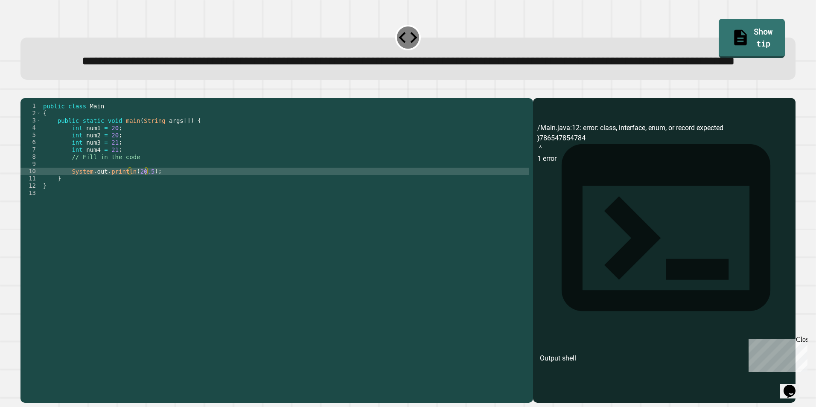
click at [25, 91] on icon "button" at bounding box center [25, 91] width 0 height 0
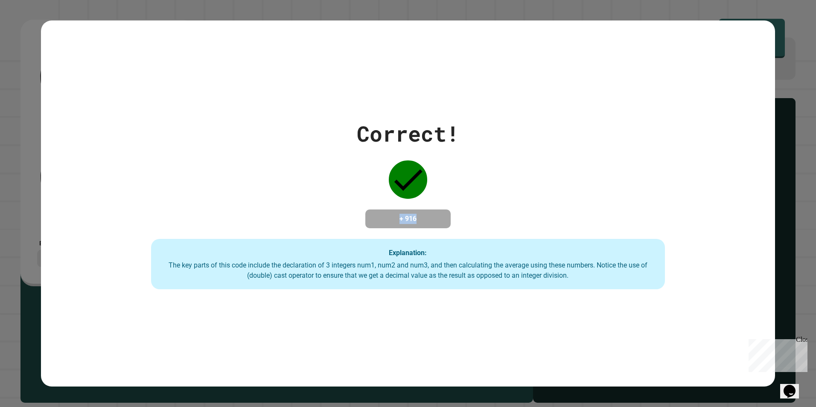
drag, startPoint x: 421, startPoint y: 218, endPoint x: 385, endPoint y: 225, distance: 36.5
click at [385, 225] on div "+ 916" at bounding box center [407, 219] width 85 height 19
drag, startPoint x: 385, startPoint y: 225, endPoint x: 447, endPoint y: 240, distance: 64.6
click at [447, 240] on div "Explanation: The key parts of this code include the declaration of 3 integers n…" at bounding box center [408, 264] width 514 height 50
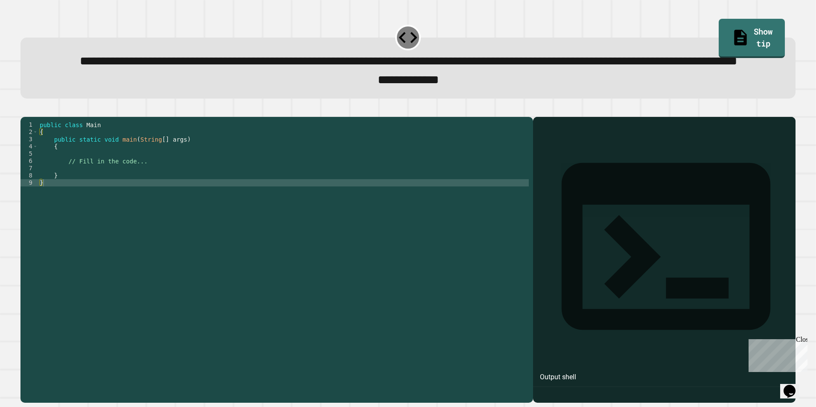
click at [313, 246] on div "public class Main { public static void main ( String [ ] args ) { // Fill in th…" at bounding box center [283, 240] width 491 height 239
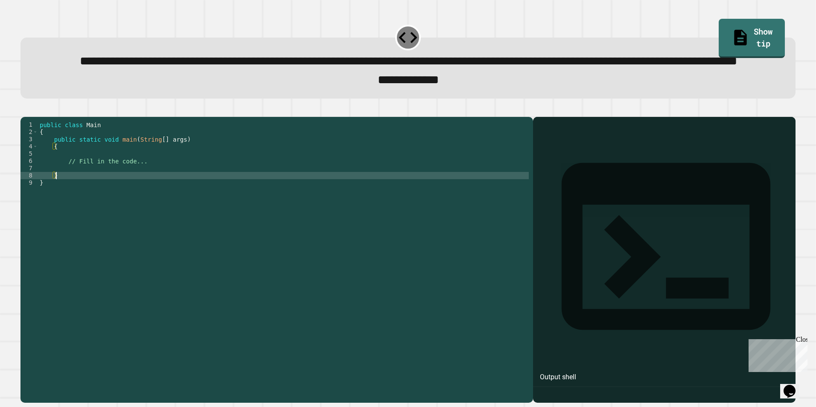
click at [301, 213] on div "public class Main { public static void main ( String [ ] args ) { // Fill in th…" at bounding box center [283, 240] width 491 height 239
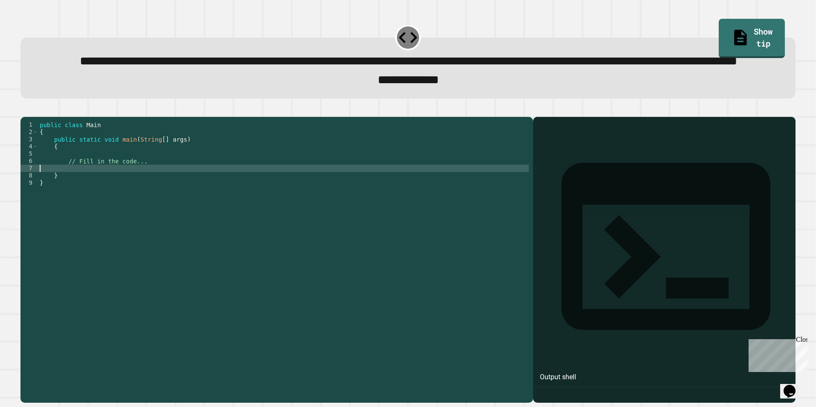
click at [301, 204] on div "public class Main { public static void main ( String [ ] args ) { // Fill in th…" at bounding box center [283, 240] width 491 height 239
drag, startPoint x: 42, startPoint y: 136, endPoint x: 35, endPoint y: 138, distance: 7.6
click at [38, 117] on div at bounding box center [407, 112] width 775 height 10
click at [33, 118] on icon "button" at bounding box center [30, 115] width 5 height 6
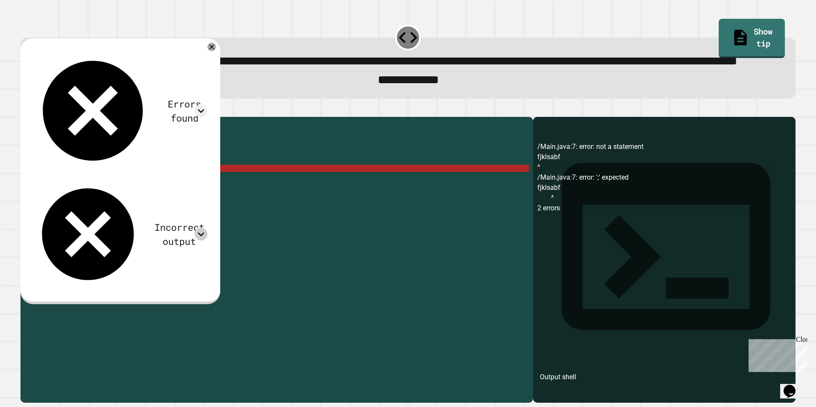
click at [207, 228] on icon at bounding box center [201, 234] width 13 height 13
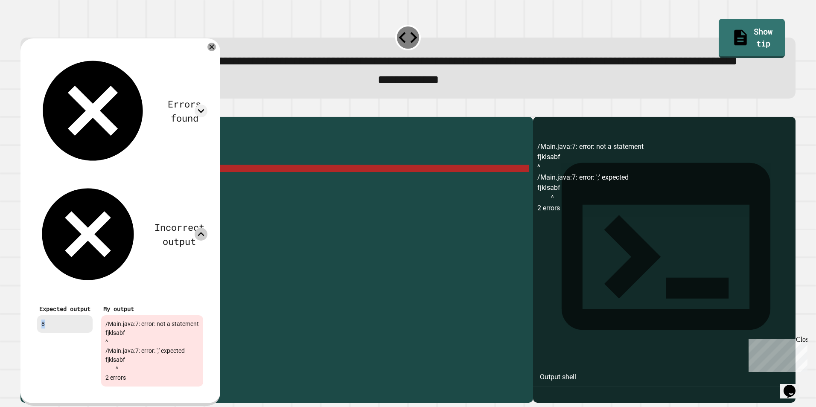
drag, startPoint x: 78, startPoint y: 152, endPoint x: 40, endPoint y: 152, distance: 38.0
click at [40, 315] on div "8" at bounding box center [64, 324] width 55 height 18
copy div "8"
click at [312, 180] on div "public class Main { public static void main ( String [ ] args ) { // Fill in th…" at bounding box center [283, 240] width 491 height 239
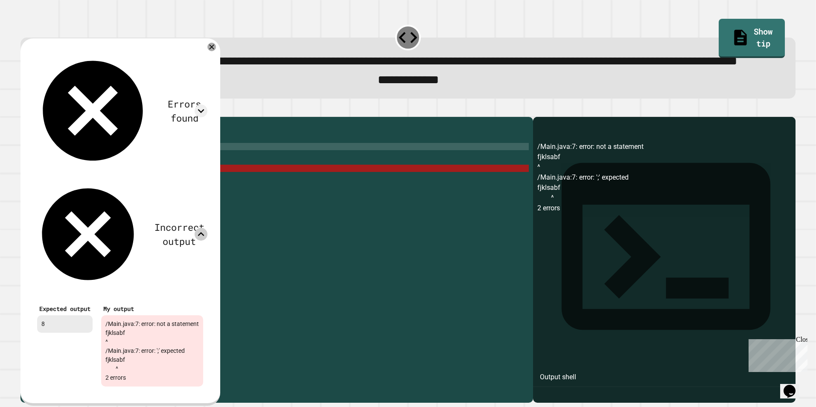
click at [388, 173] on div "public class Main { public static void main ( String [ ] args ) { // Fill in th…" at bounding box center [283, 240] width 491 height 239
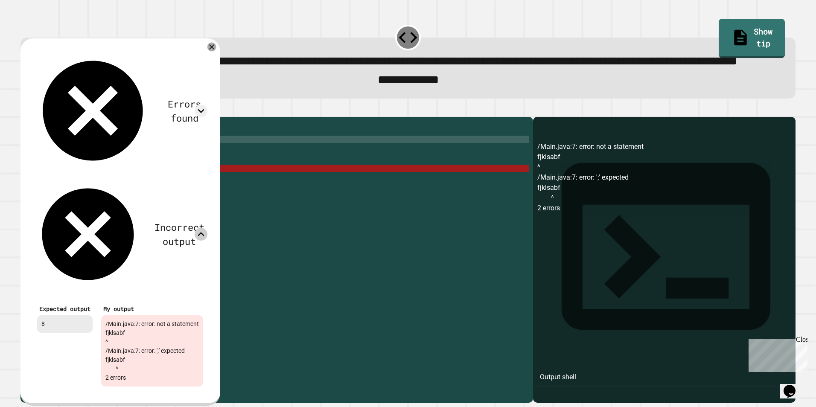
click at [216, 51] on div at bounding box center [211, 46] width 9 height 9
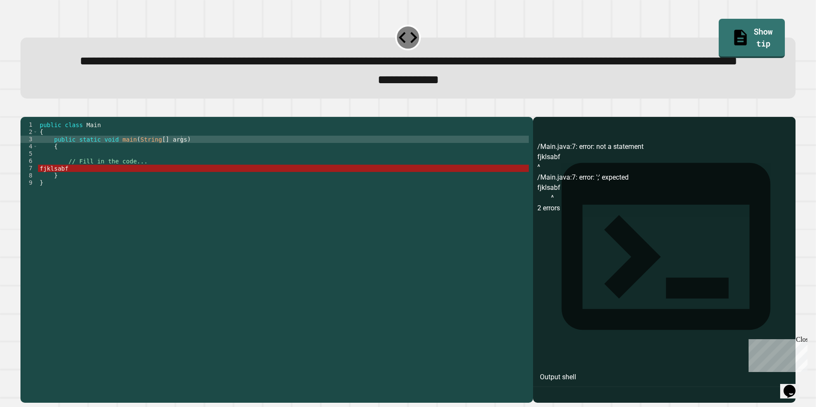
click at [110, 203] on div "public class Main { public static void main ( String [ ] args ) { // Fill in th…" at bounding box center [283, 240] width 491 height 239
click at [66, 202] on div "public class Main { public static void main ( String [ ] args ) { // Fill in th…" at bounding box center [283, 240] width 491 height 239
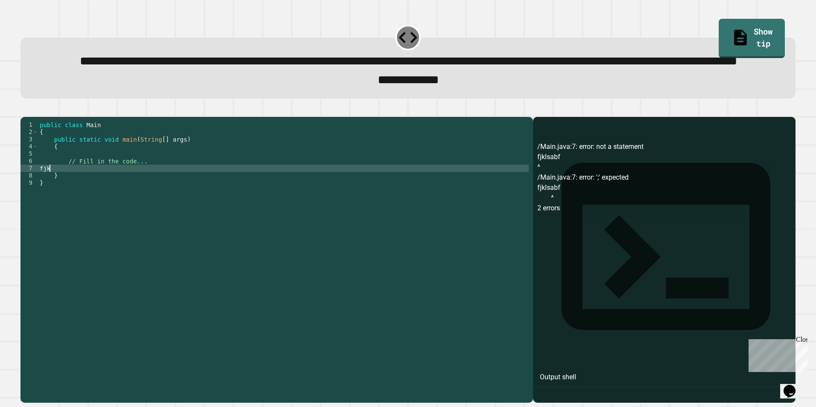
scroll to position [0, 0]
type textarea "*"
type textarea "**********"
click at [33, 118] on icon "button" at bounding box center [30, 115] width 5 height 6
